Goal: Task Accomplishment & Management: Use online tool/utility

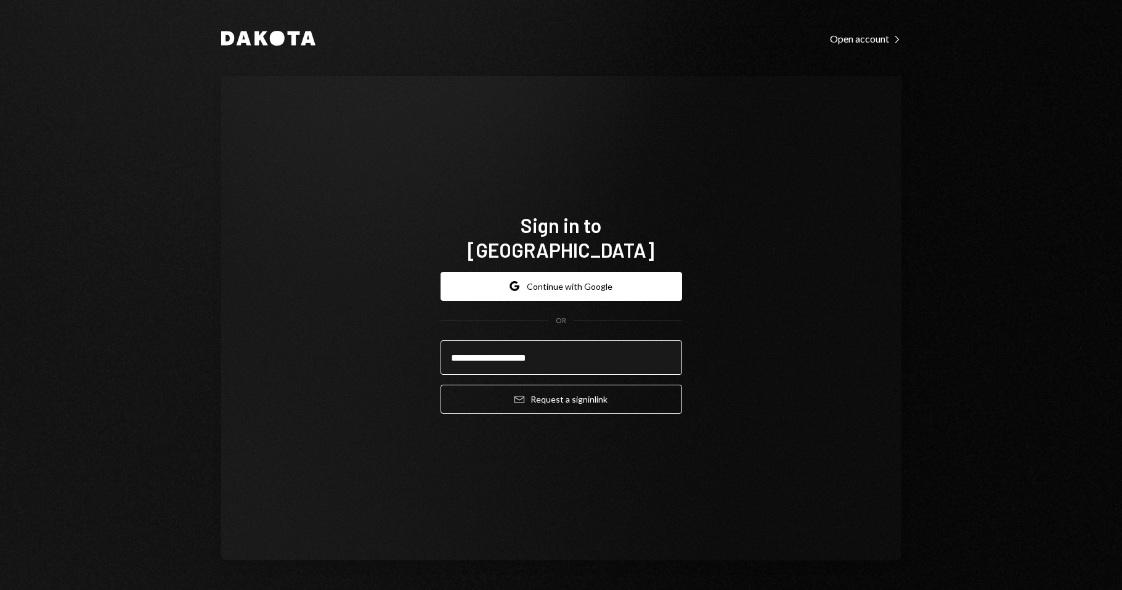
type input "**********"
click at [441, 385] on button "Email Request a sign in link" at bounding box center [562, 399] width 242 height 29
